Goal: Task Accomplishment & Management: Manage account settings

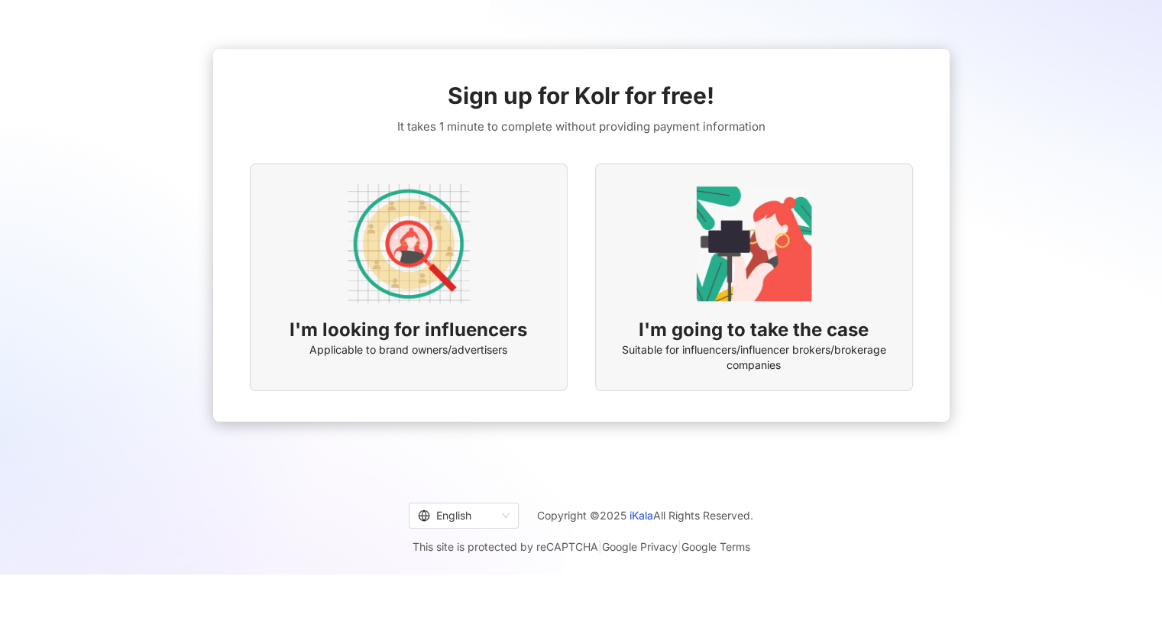
scroll to position [21, 0]
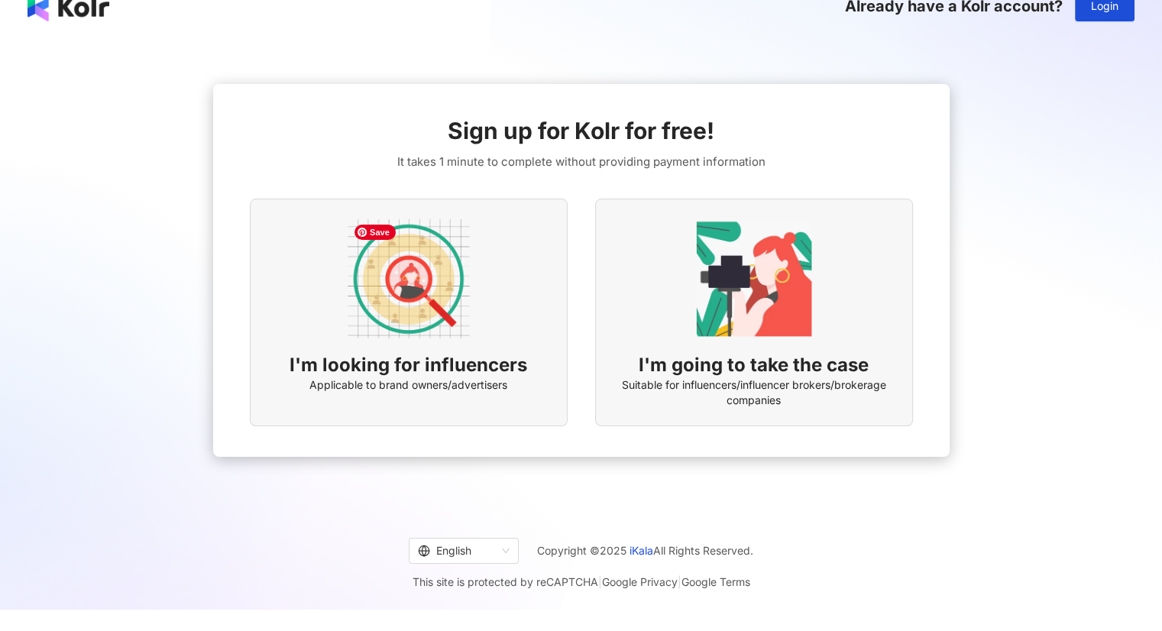
click at [464, 312] on img at bounding box center [408, 279] width 122 height 122
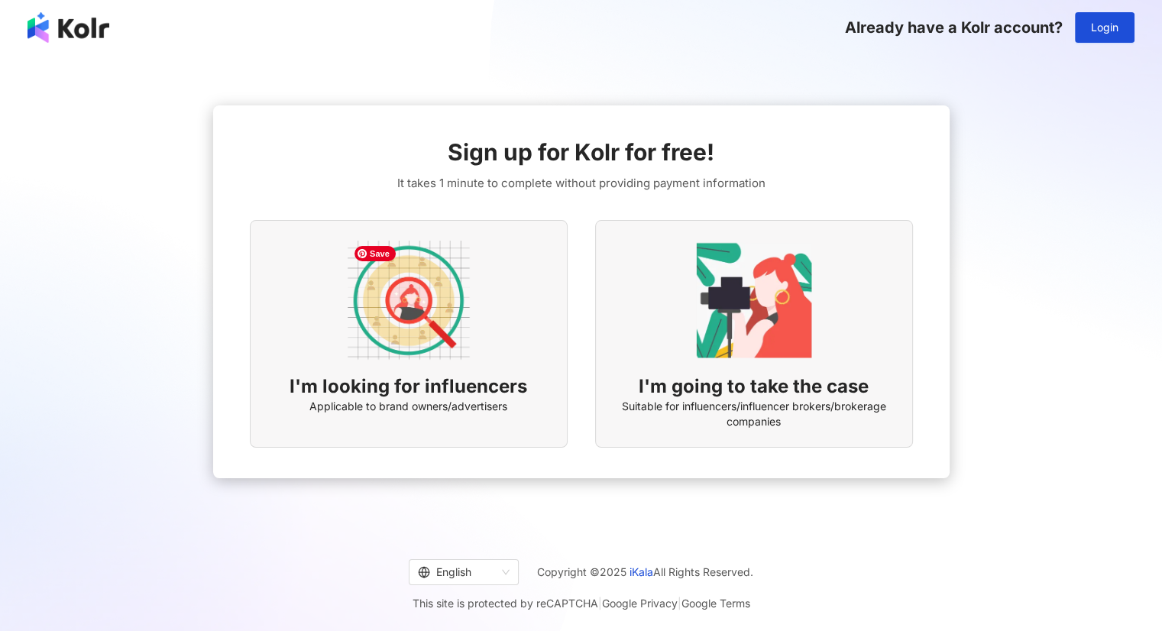
click at [441, 315] on img at bounding box center [408, 300] width 122 height 122
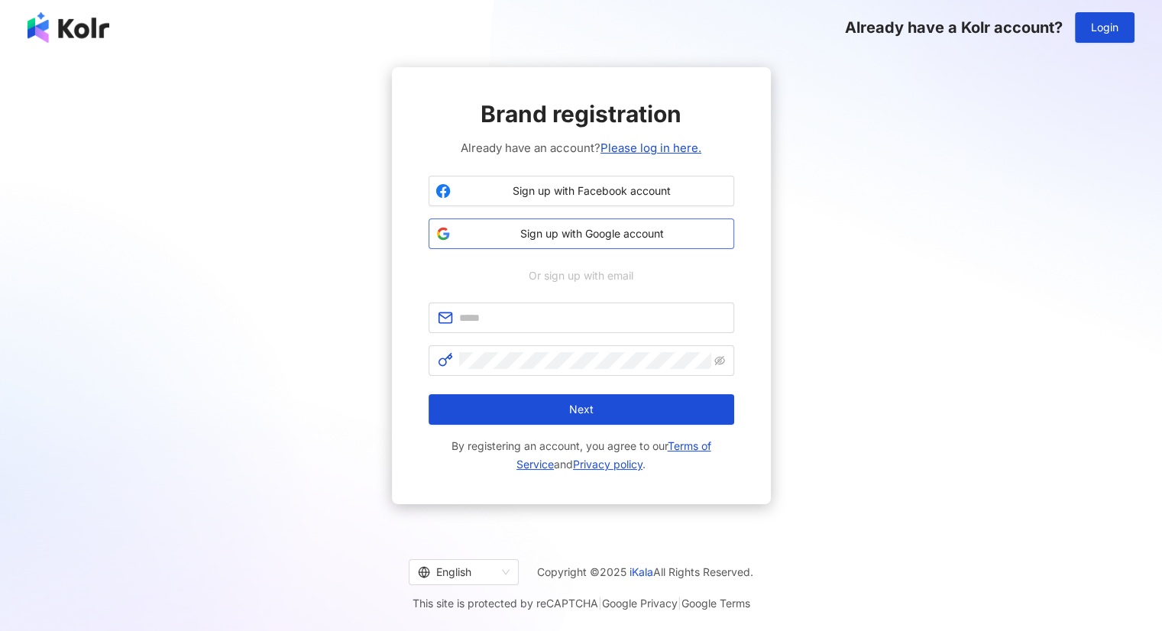
click at [632, 236] on span "Sign up with Google account" at bounding box center [592, 233] width 270 height 15
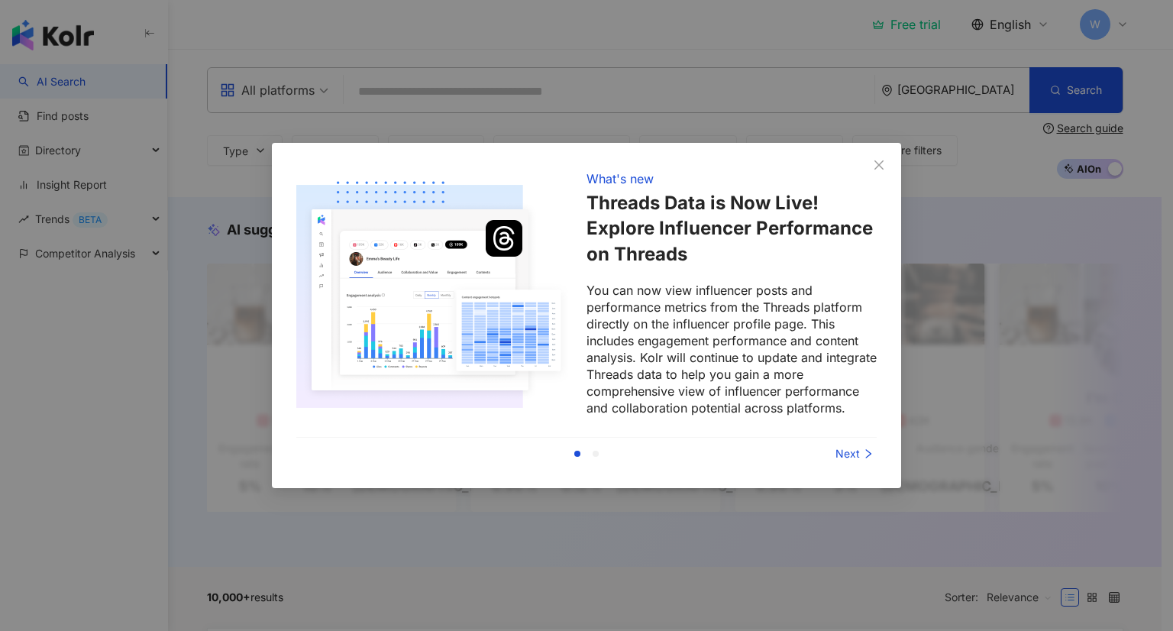
click at [852, 457] on div "Next" at bounding box center [819, 453] width 115 height 17
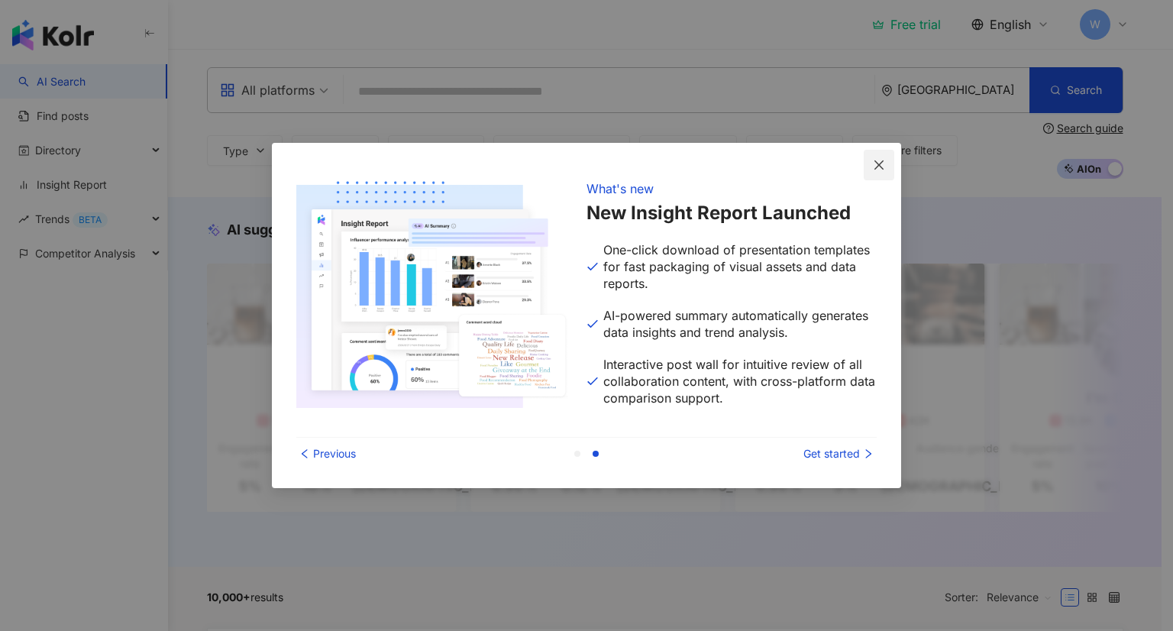
click at [885, 165] on icon "close" at bounding box center [879, 165] width 12 height 12
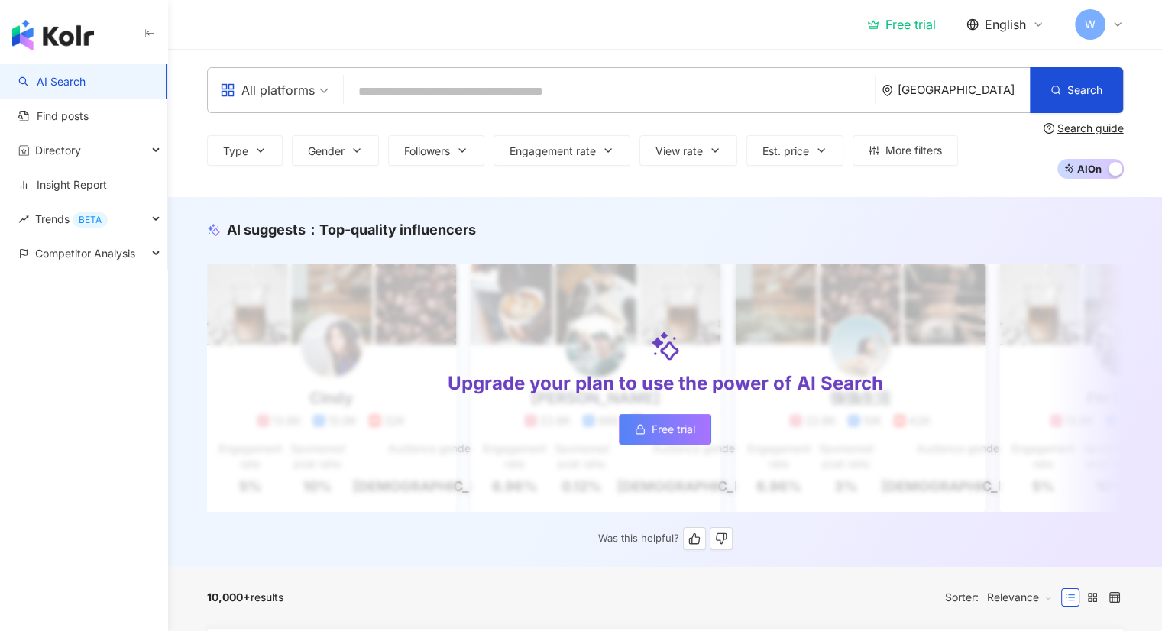
click at [660, 427] on span "Free trial" at bounding box center [673, 429] width 44 height 12
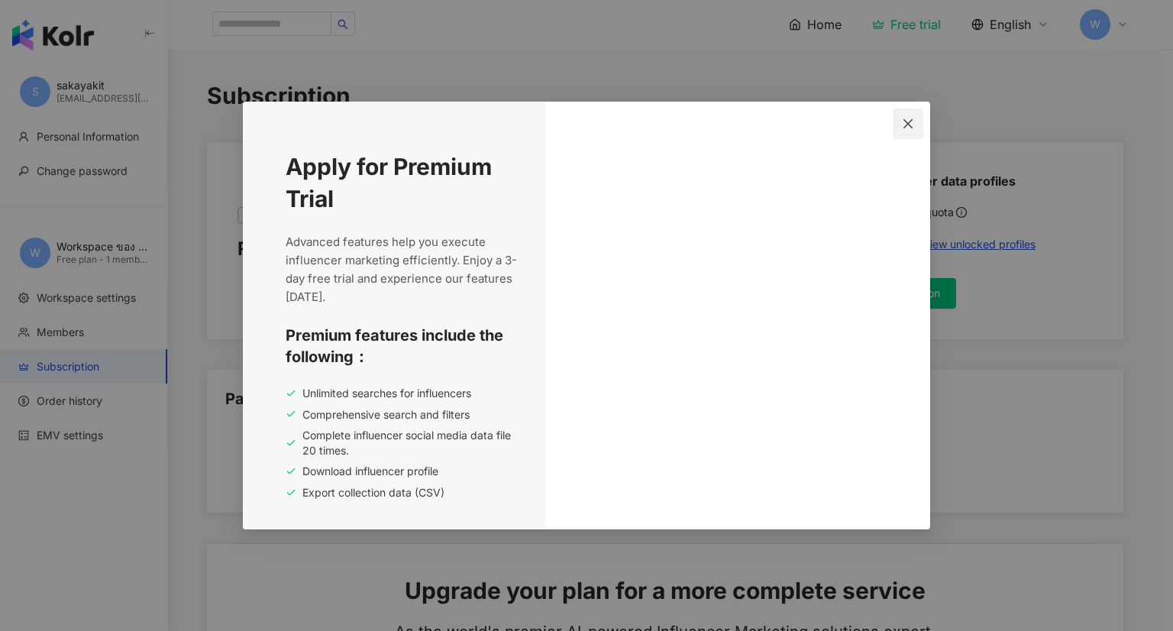
click at [913, 118] on span "Close" at bounding box center [908, 124] width 31 height 12
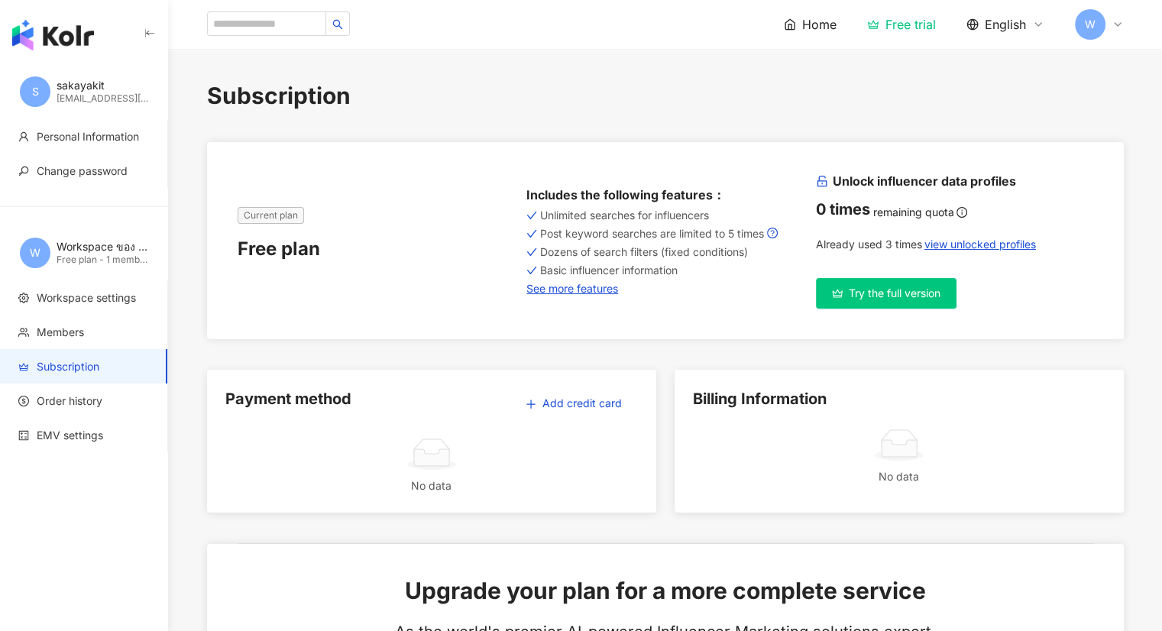
click at [97, 260] on div "Free plan - 1 member(s)" at bounding box center [103, 260] width 92 height 13
click at [105, 253] on div "Workspace ของ sakayakit" at bounding box center [103, 246] width 92 height 15
click at [86, 335] on span "Members" at bounding box center [86, 332] width 137 height 15
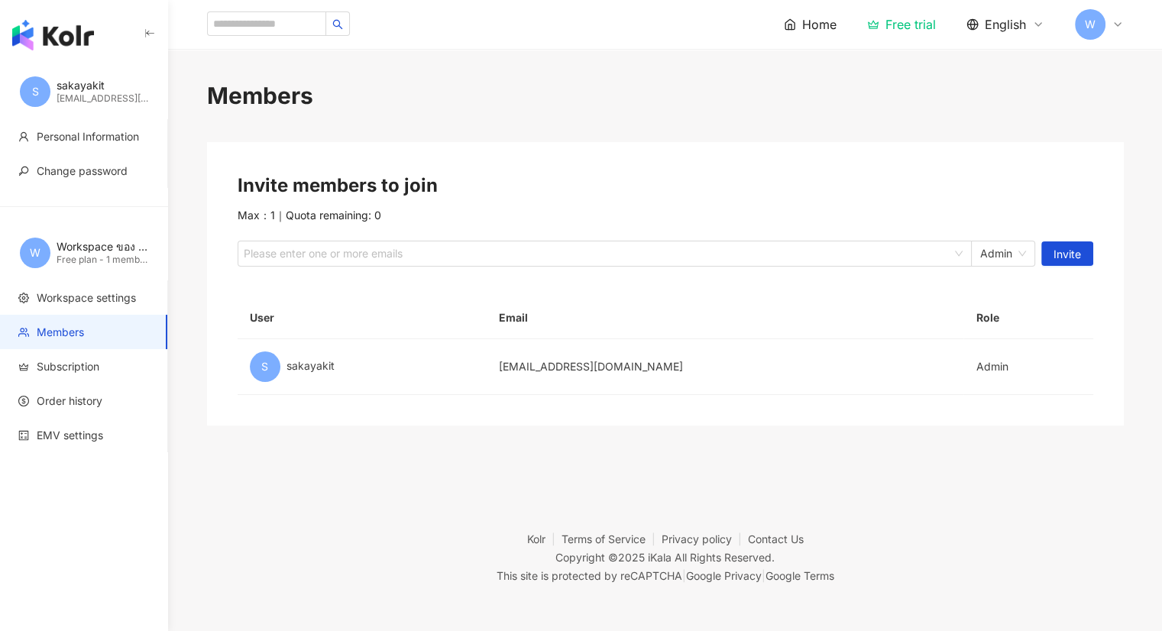
click at [113, 257] on div "Free plan - 1 member(s)" at bounding box center [103, 260] width 92 height 13
click at [113, 254] on div "Workspace ของ sakayakit Free plan - 1 member(s)" at bounding box center [103, 252] width 92 height 27
click at [113, 254] on div "Free plan - 1 member(s)" at bounding box center [103, 260] width 92 height 13
click at [89, 89] on div "sakayakit" at bounding box center [103, 85] width 92 height 15
click at [312, 30] on input "search" at bounding box center [266, 23] width 119 height 24
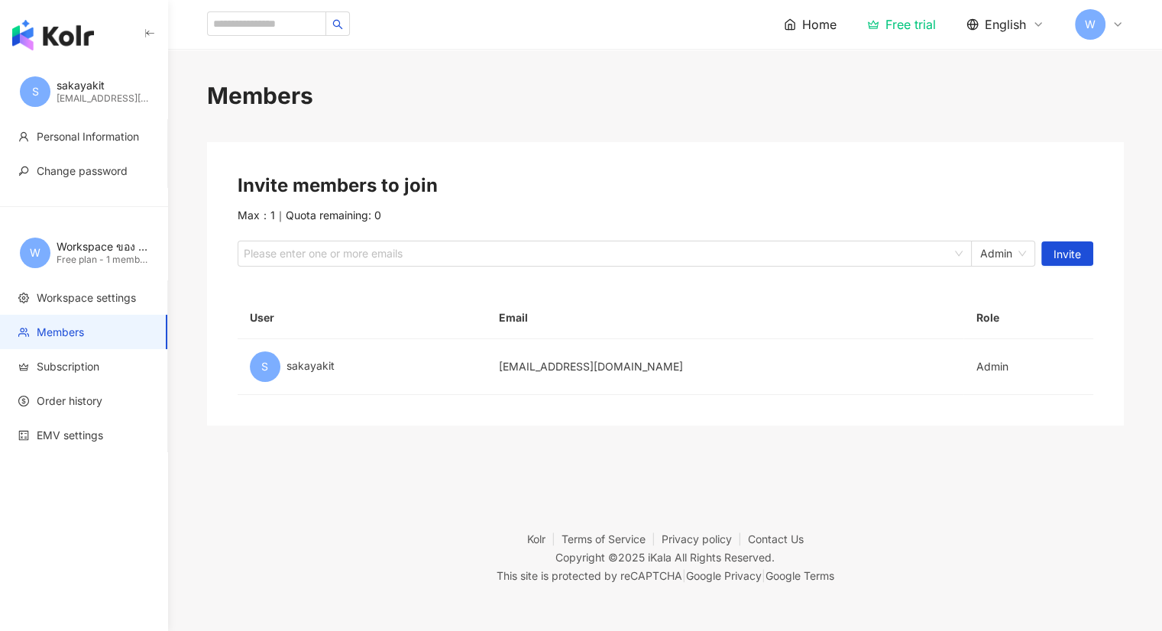
click at [825, 31] on span "Home" at bounding box center [819, 24] width 34 height 17
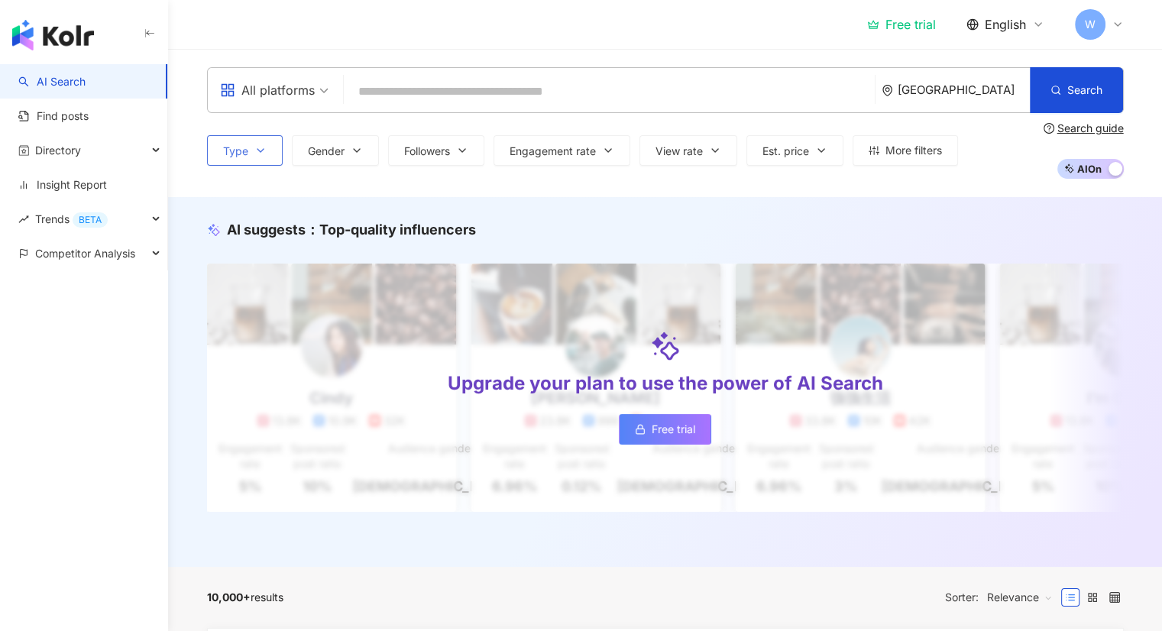
click at [260, 150] on icon "button" at bounding box center [260, 150] width 12 height 12
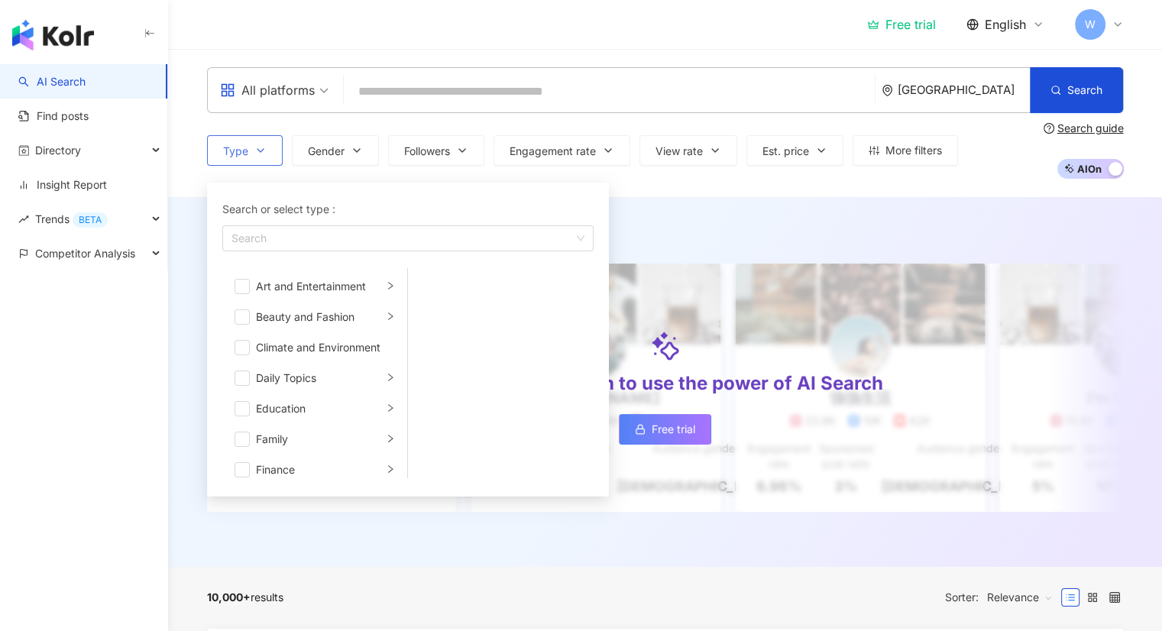
click at [260, 150] on icon "button" at bounding box center [260, 150] width 12 height 12
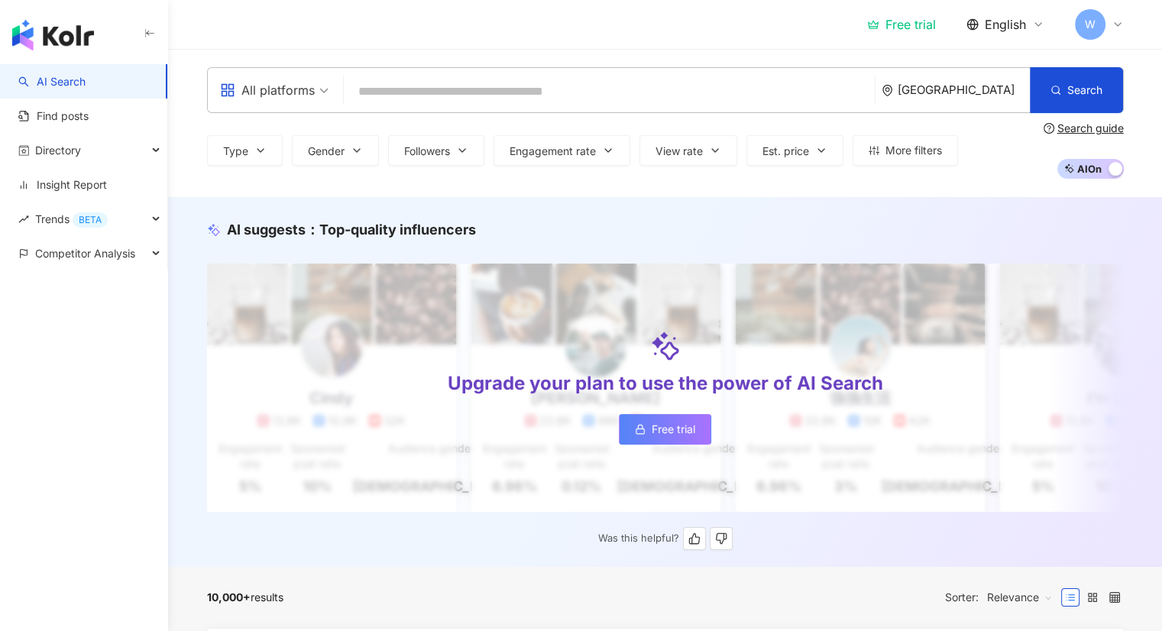
click at [686, 420] on link "Free trial" at bounding box center [665, 429] width 92 height 31
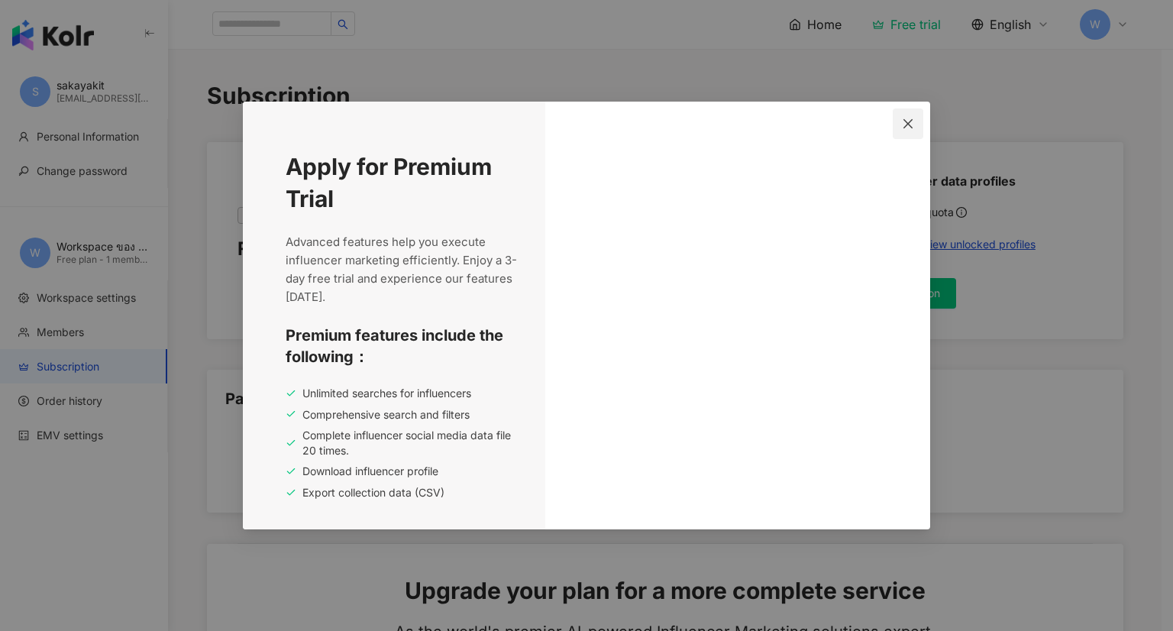
click at [910, 122] on icon "close" at bounding box center [907, 122] width 9 height 9
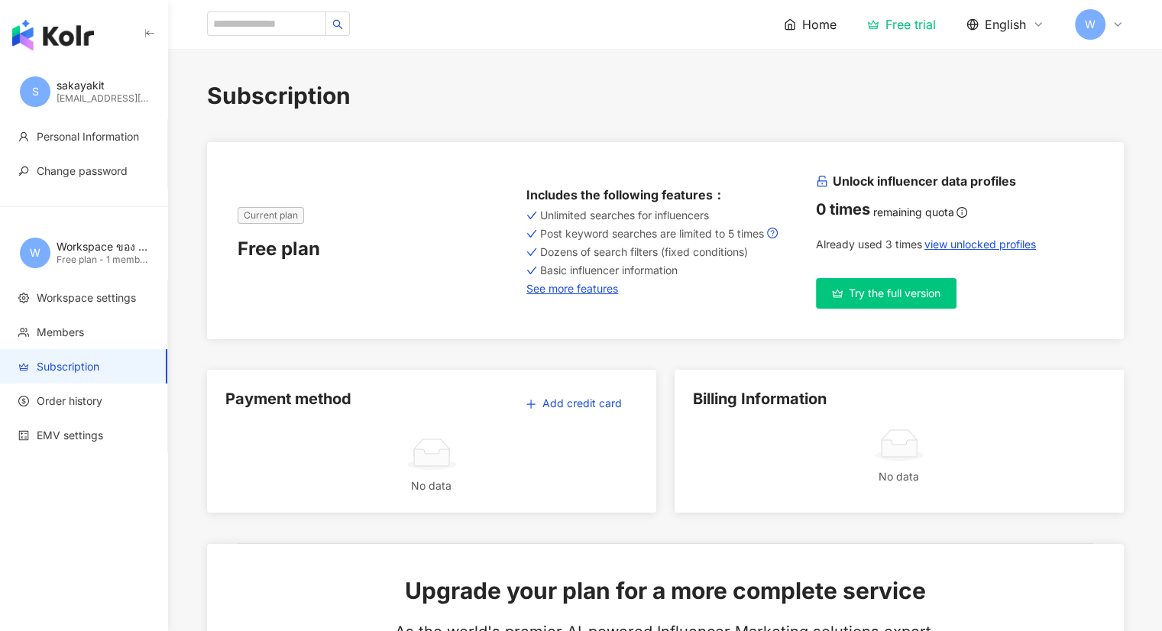
click at [904, 302] on button "Try the full version" at bounding box center [886, 293] width 141 height 31
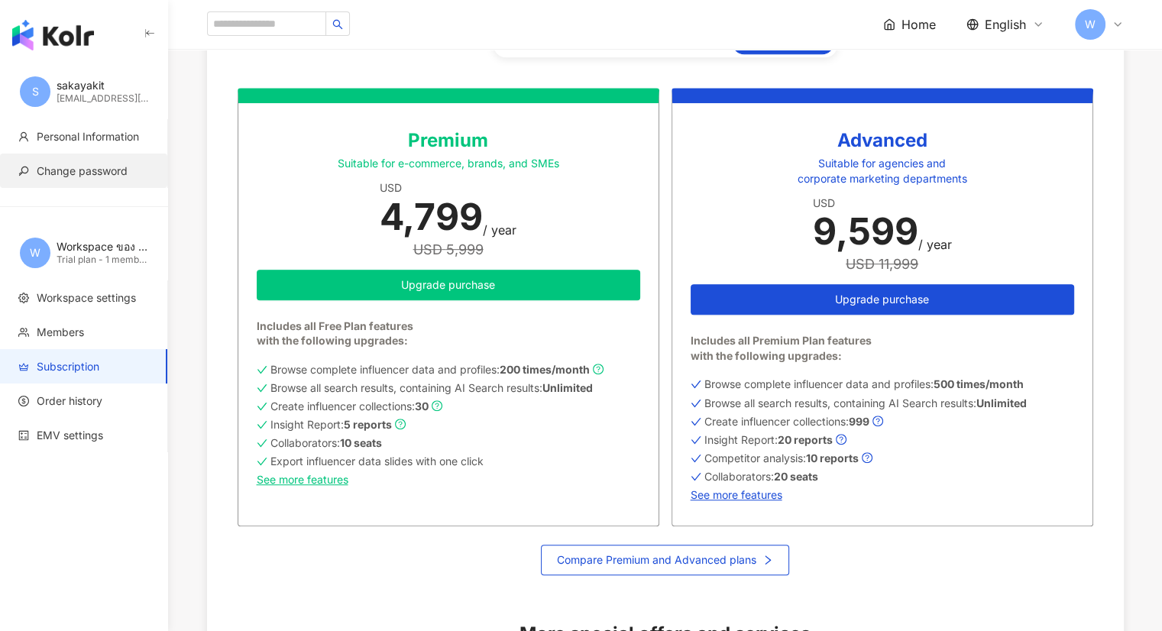
scroll to position [825, 0]
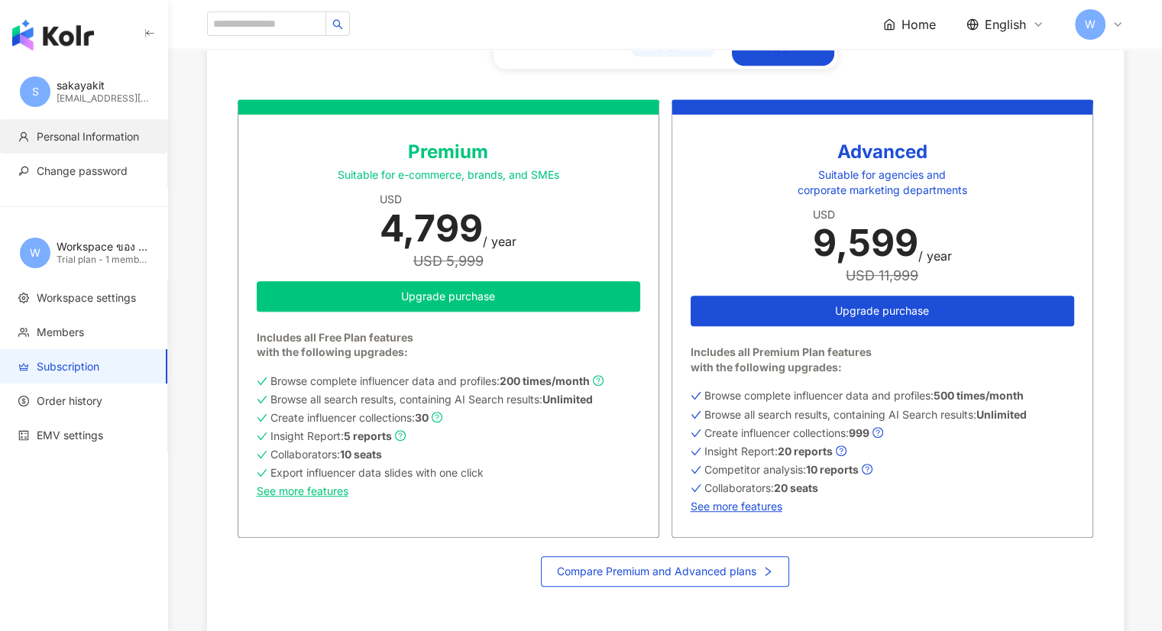
click at [101, 141] on span "Personal Information" at bounding box center [88, 136] width 102 height 15
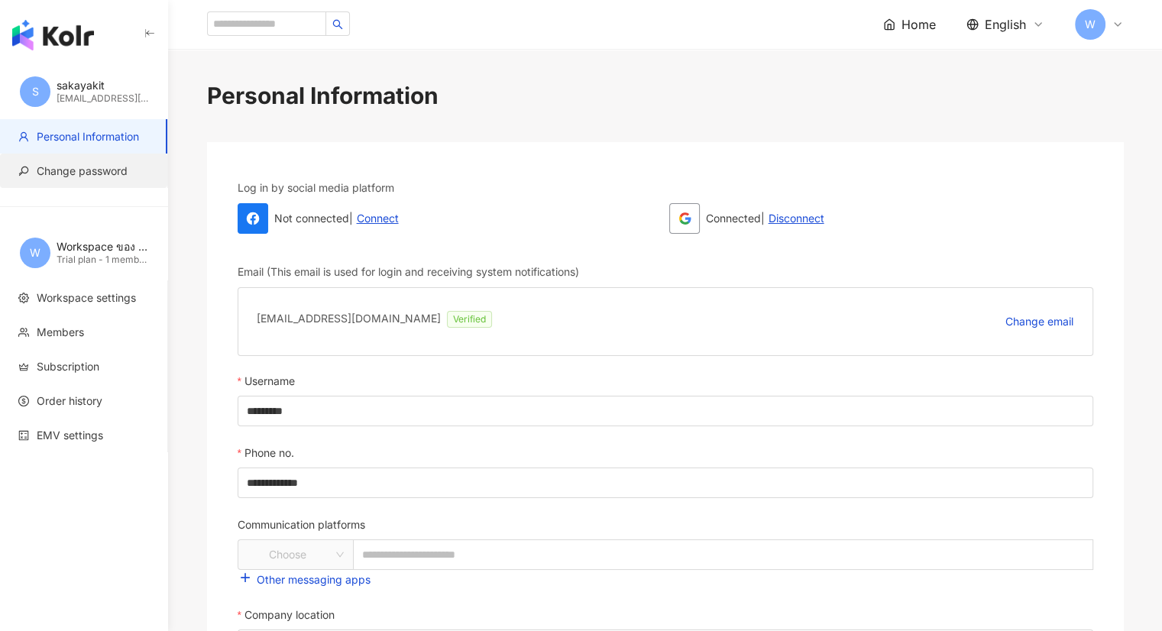
click at [86, 171] on span "Change password" at bounding box center [82, 170] width 91 height 15
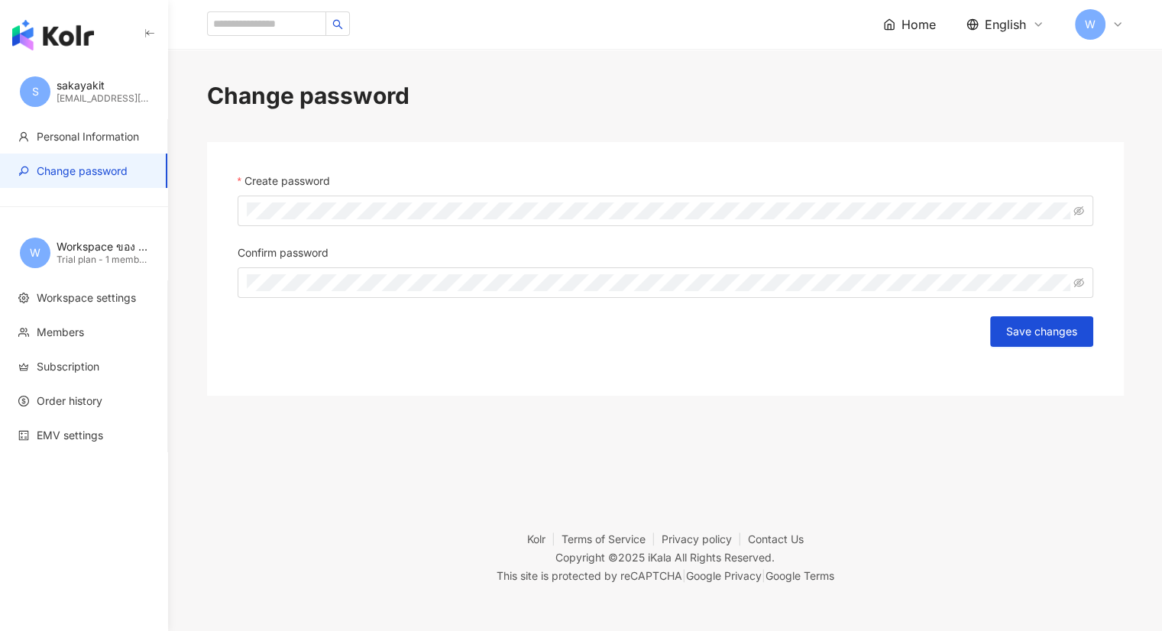
click at [108, 92] on div "[EMAIL_ADDRESS][DOMAIN_NAME]" at bounding box center [103, 98] width 92 height 13
click at [111, 303] on span "Workspace settings" at bounding box center [86, 297] width 99 height 15
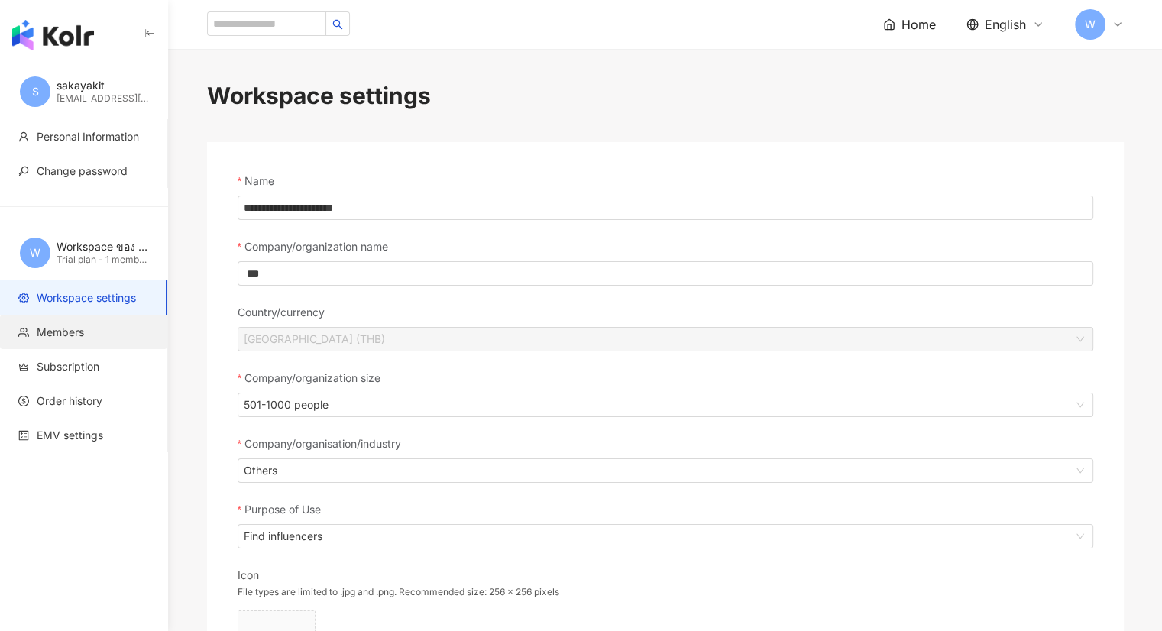
click at [103, 335] on span "Members" at bounding box center [86, 332] width 137 height 15
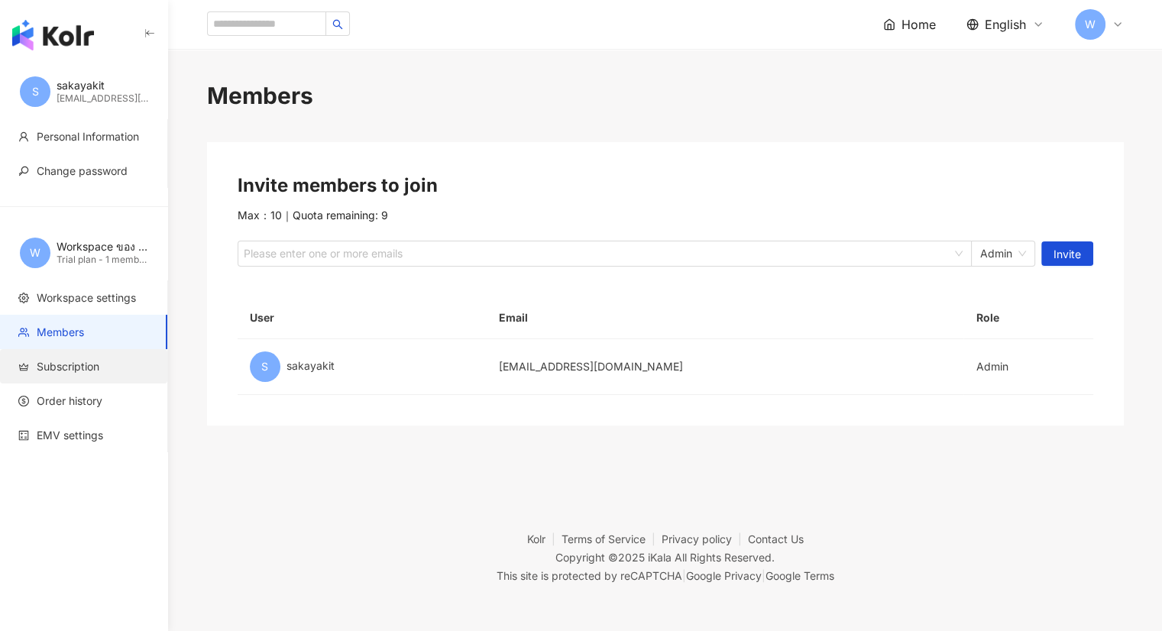
click at [92, 364] on span "Subscription" at bounding box center [68, 366] width 63 height 15
